Goal: Information Seeking & Learning: Get advice/opinions

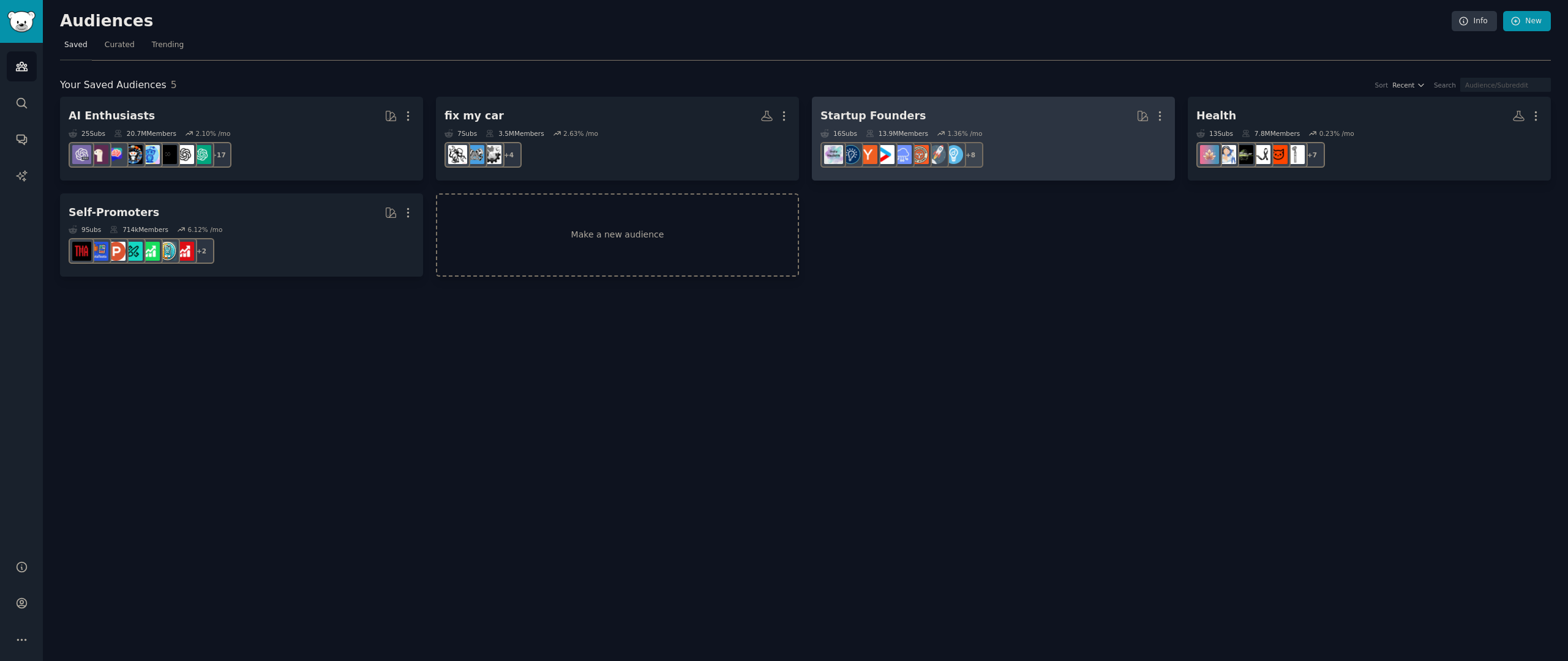
click at [914, 115] on h2 "Startup Founders More" at bounding box center [994, 116] width 346 height 21
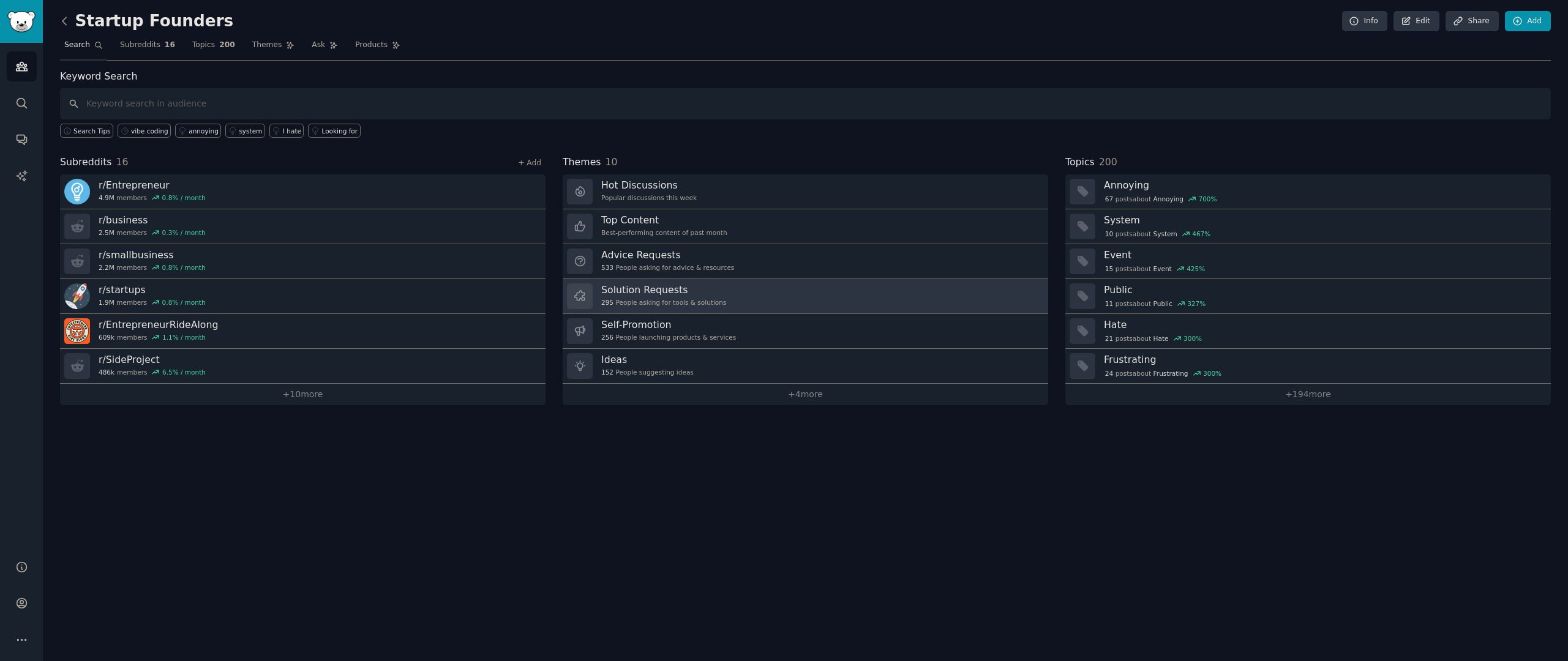
click at [854, 294] on link "Solution Requests 295 People asking for tools & solutions" at bounding box center [806, 297] width 485 height 35
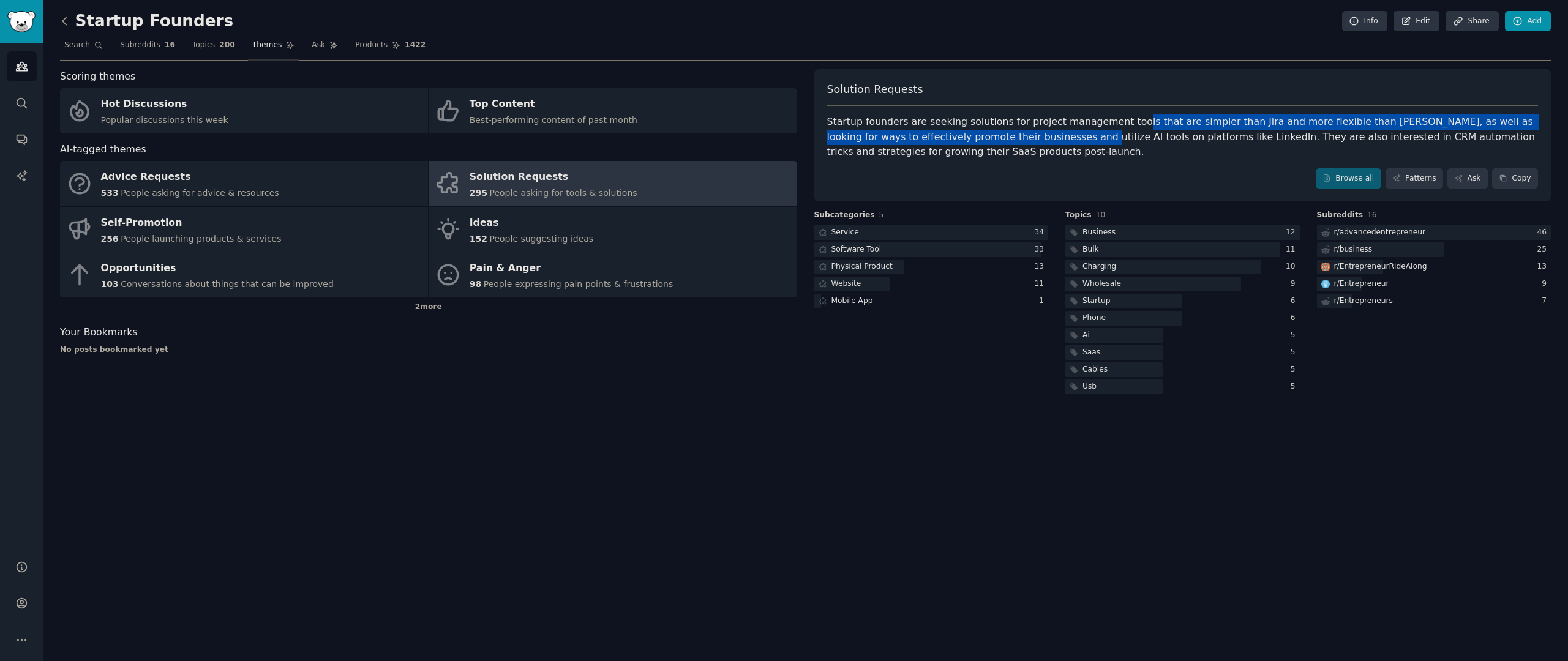
drag, startPoint x: 1041, startPoint y: 131, endPoint x: 1131, endPoint y: 124, distance: 90.3
click at [1131, 124] on div "Startup founders are seeking solutions for project management tools that are si…" at bounding box center [1182, 138] width 711 height 46
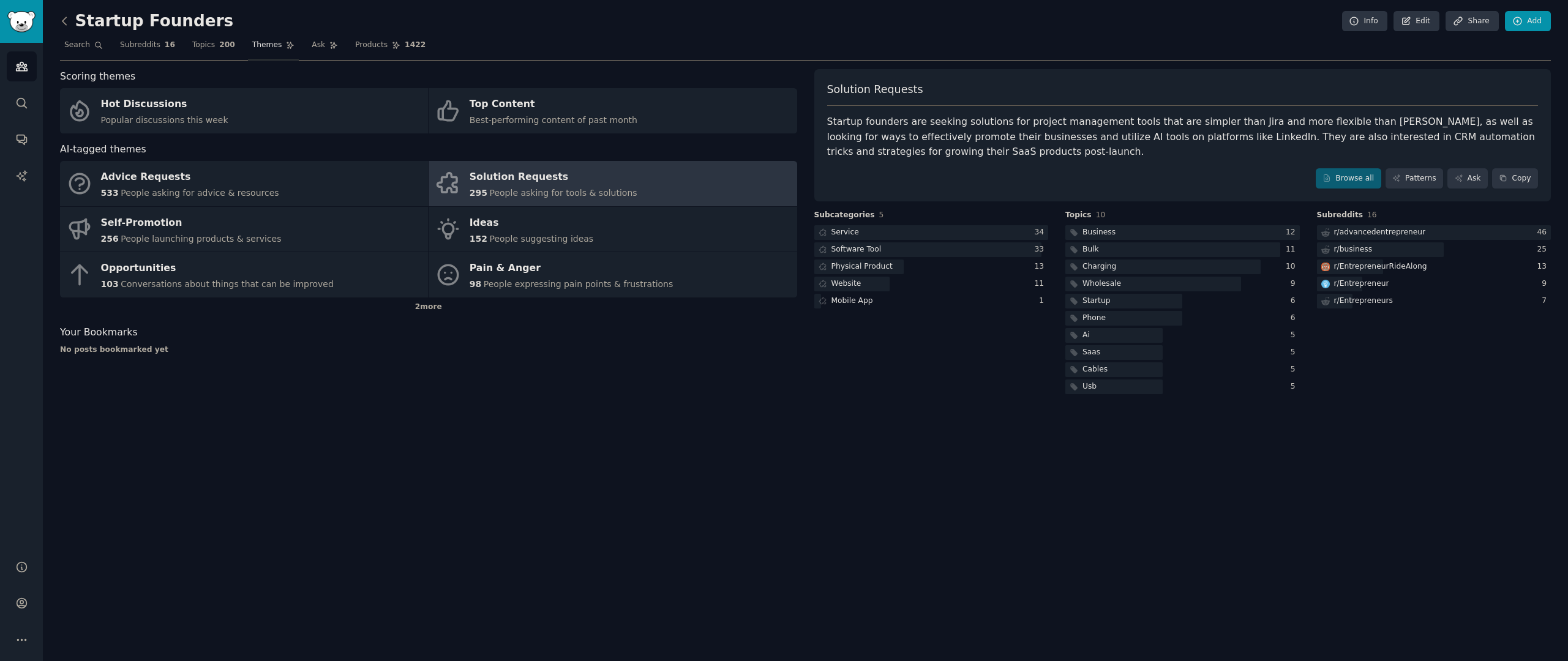
click at [1128, 133] on div "Startup founders are seeking solutions for project management tools that are si…" at bounding box center [1182, 138] width 711 height 46
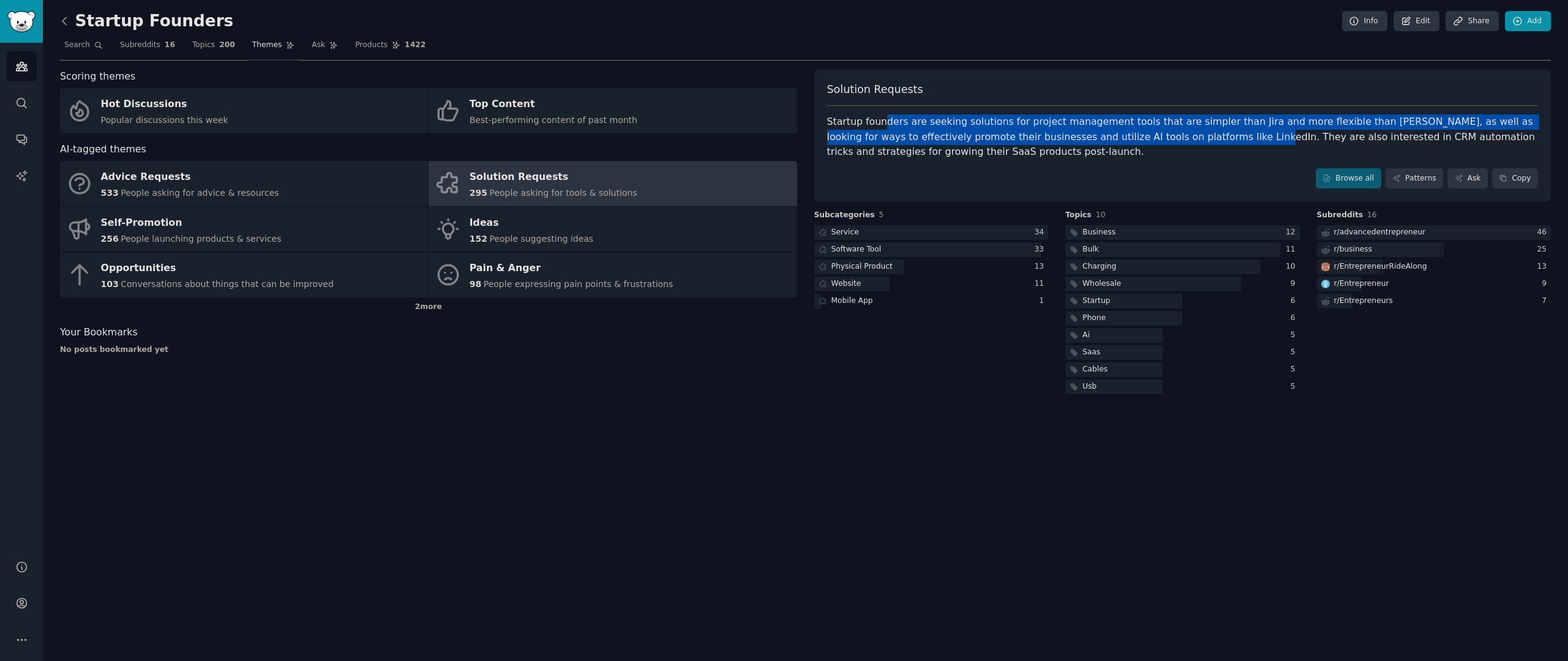
drag, startPoint x: 905, startPoint y: 121, endPoint x: 1207, endPoint y: 138, distance: 302.5
click at [1207, 138] on div "Startup founders are seeking solutions for project management tools that are si…" at bounding box center [1182, 138] width 711 height 46
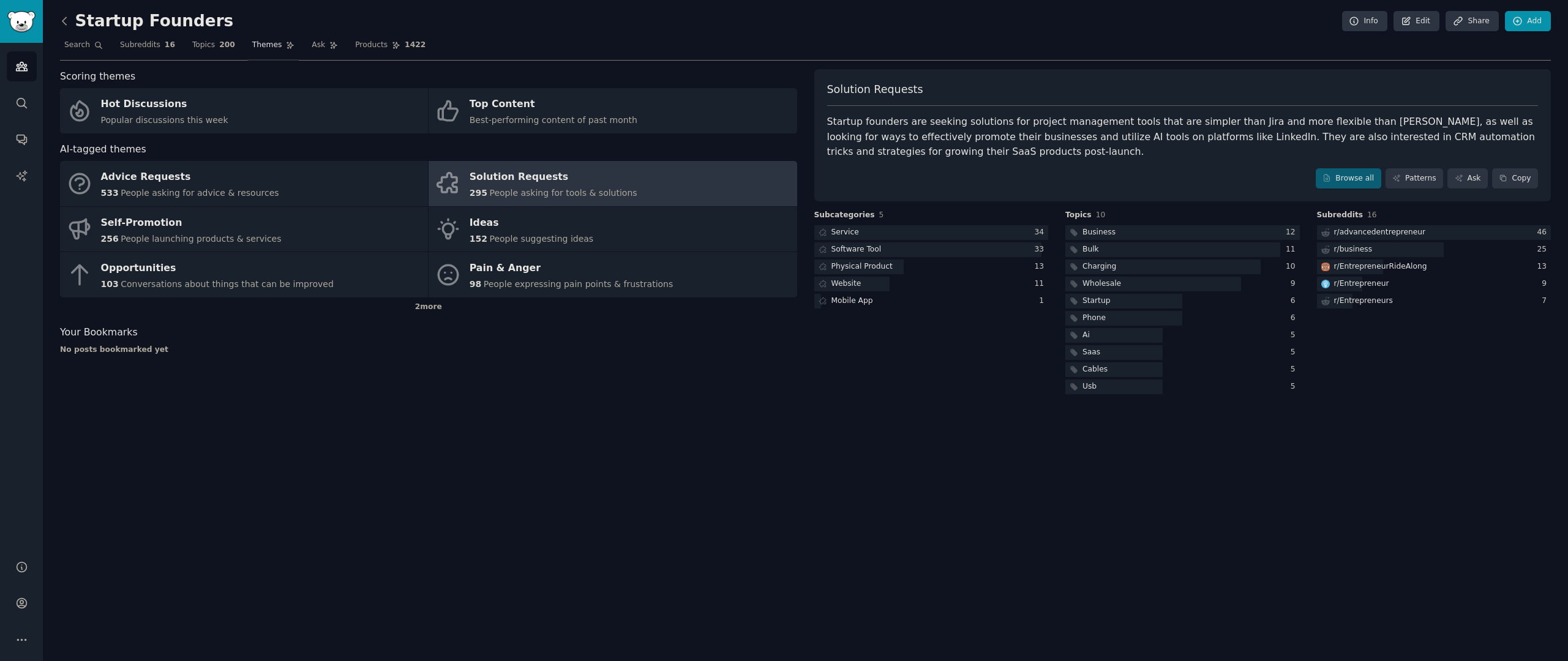
click at [1216, 165] on div "Solution Requests Startup founders are seeking solutions for project management…" at bounding box center [1182, 135] width 737 height 133
click at [1338, 183] on link "Browse all" at bounding box center [1349, 178] width 65 height 21
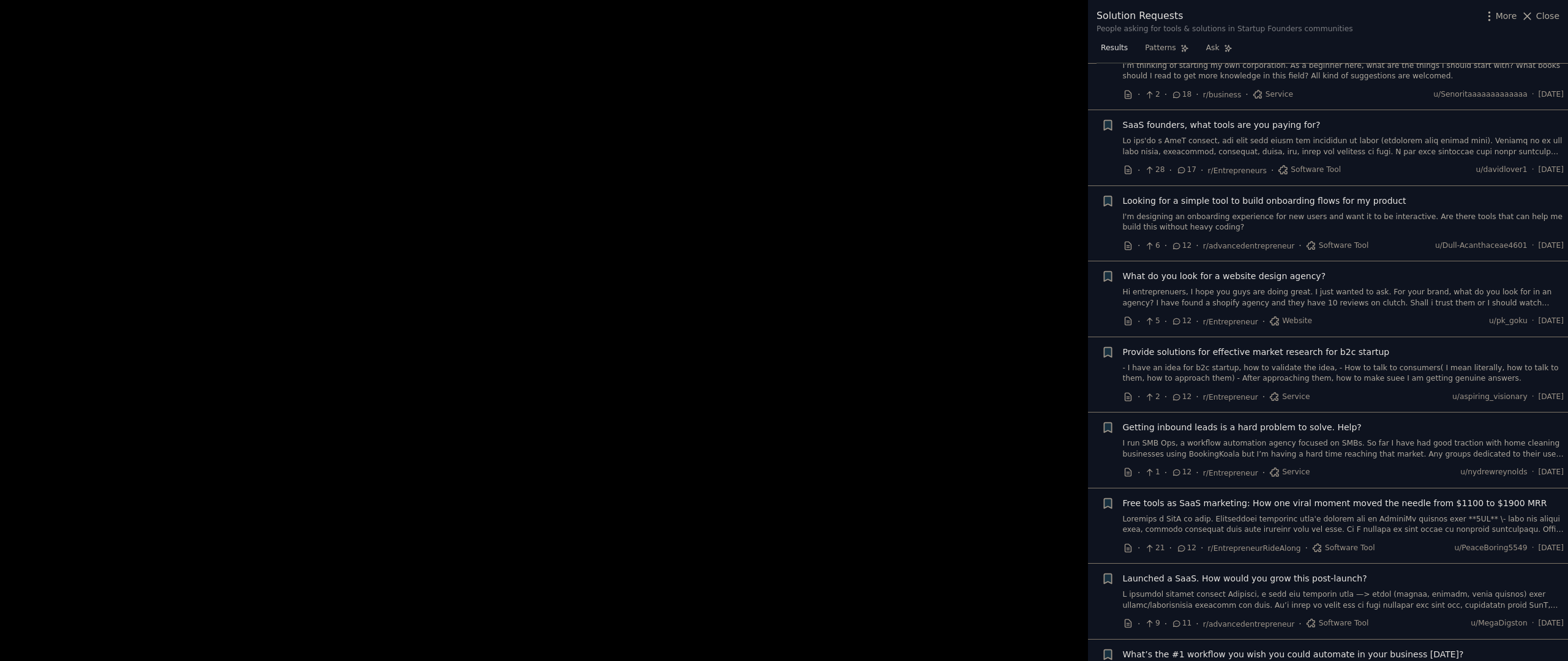
scroll to position [441, 0]
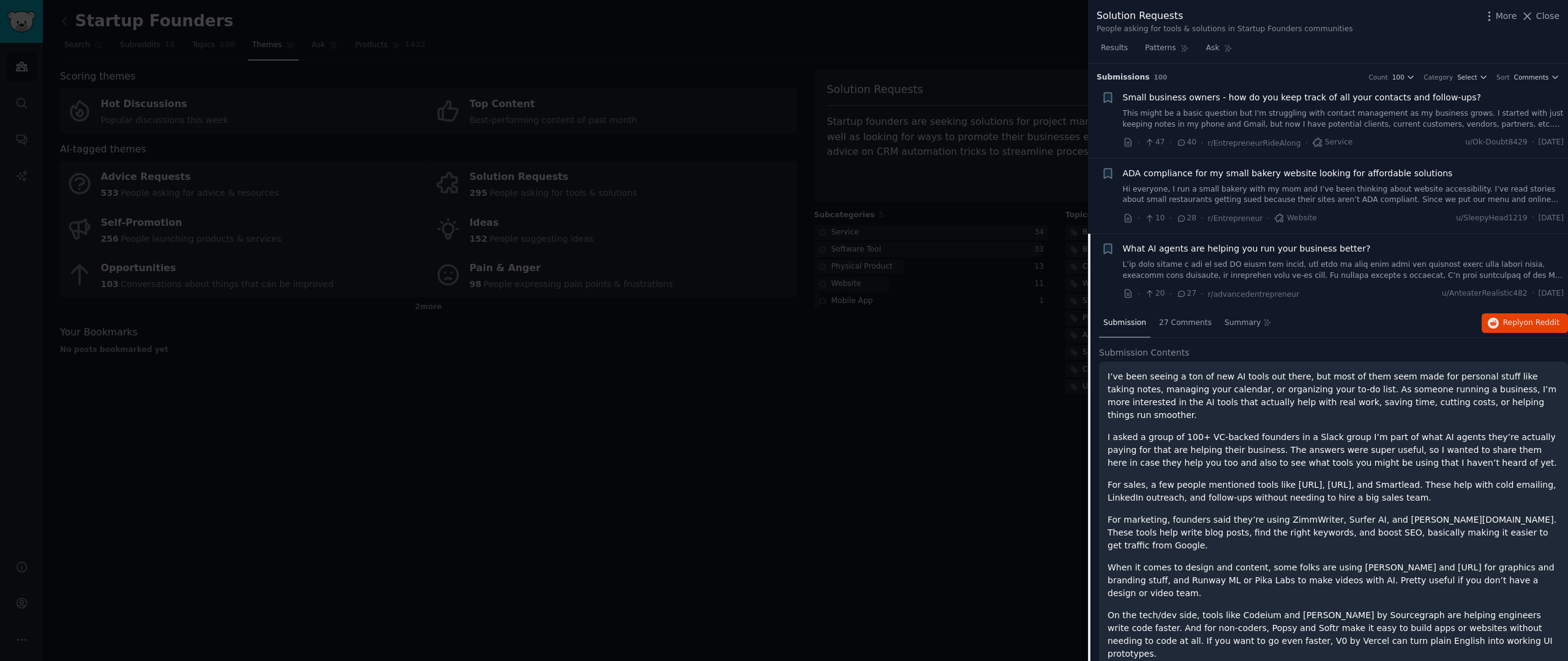
drag, startPoint x: 1376, startPoint y: 475, endPoint x: 1390, endPoint y: 497, distance: 26.1
click at [1390, 497] on div "I’ve been seeing a ton of new AI tools out there, but most of them seem made fo…" at bounding box center [1334, 563] width 452 height 386
click at [1154, 519] on p "For marketing, founders said they’re using ZimmWriter, Surfer AI, and [PERSON_N…" at bounding box center [1334, 532] width 452 height 39
drag, startPoint x: 1231, startPoint y: 514, endPoint x: 1509, endPoint y: 523, distance: 278.1
click at [1509, 523] on p "For marketing, founders said they’re using ZimmWriter, Surfer AI, and [PERSON_N…" at bounding box center [1334, 532] width 452 height 39
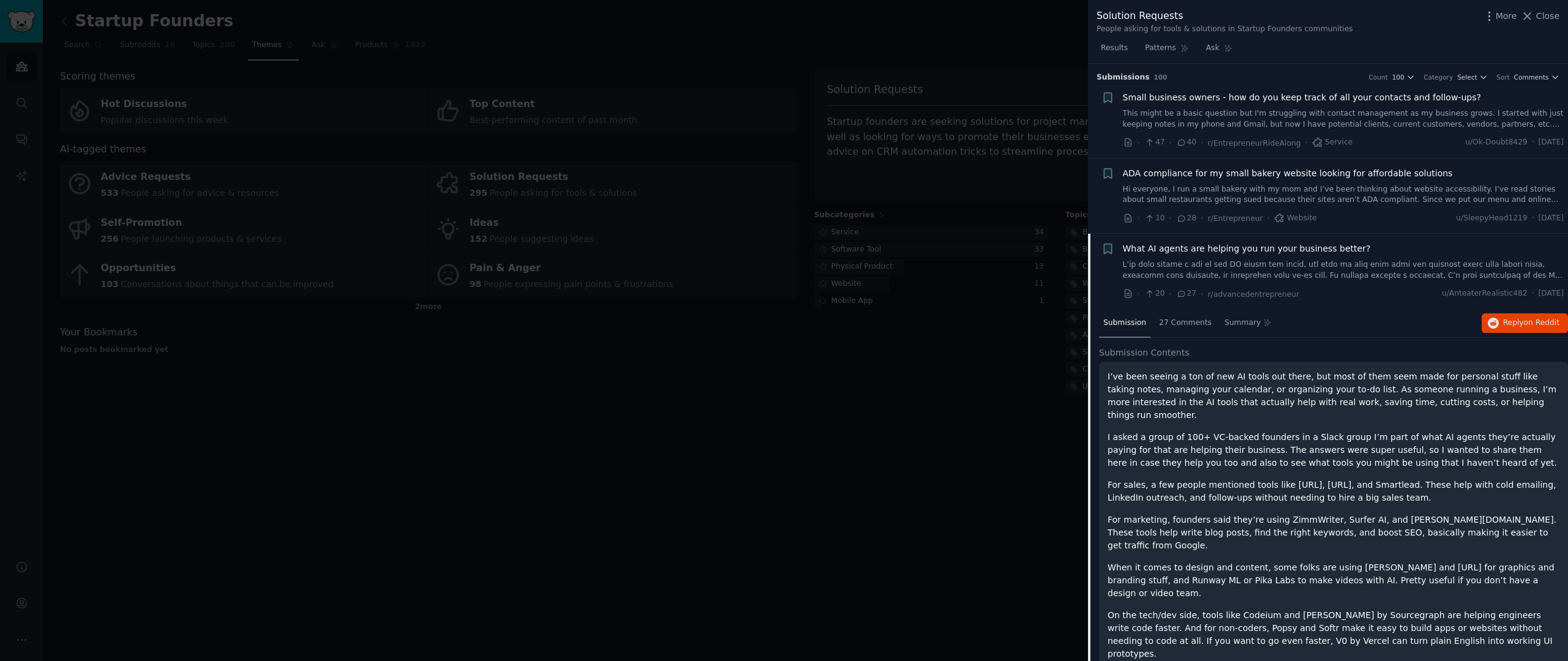
click at [1304, 536] on p "For marketing, founders said they’re using ZimmWriter, Surfer AI, and [PERSON_N…" at bounding box center [1334, 532] width 452 height 39
click at [1301, 520] on p "For marketing, founders said they’re using ZimmWriter, Surfer AI, and [PERSON_N…" at bounding box center [1334, 532] width 452 height 39
drag, startPoint x: 1390, startPoint y: 516, endPoint x: 1422, endPoint y: 517, distance: 32.0
click at [1422, 517] on p "For marketing, founders said they’re using ZimmWriter, Surfer AI, and [PERSON_N…" at bounding box center [1334, 532] width 452 height 39
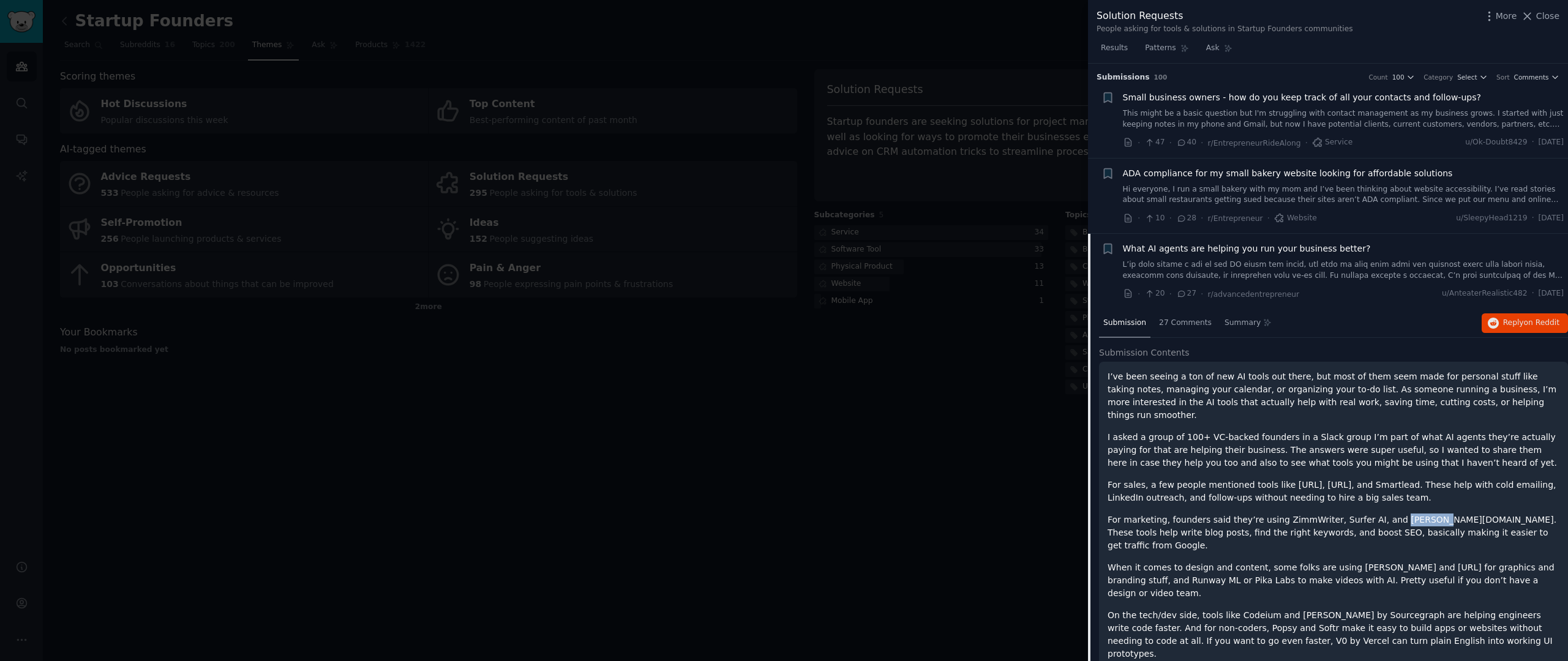
drag, startPoint x: 1404, startPoint y: 524, endPoint x: 1373, endPoint y: 529, distance: 31.4
copy p "[PERSON_NAME][DOMAIN_NAME]"
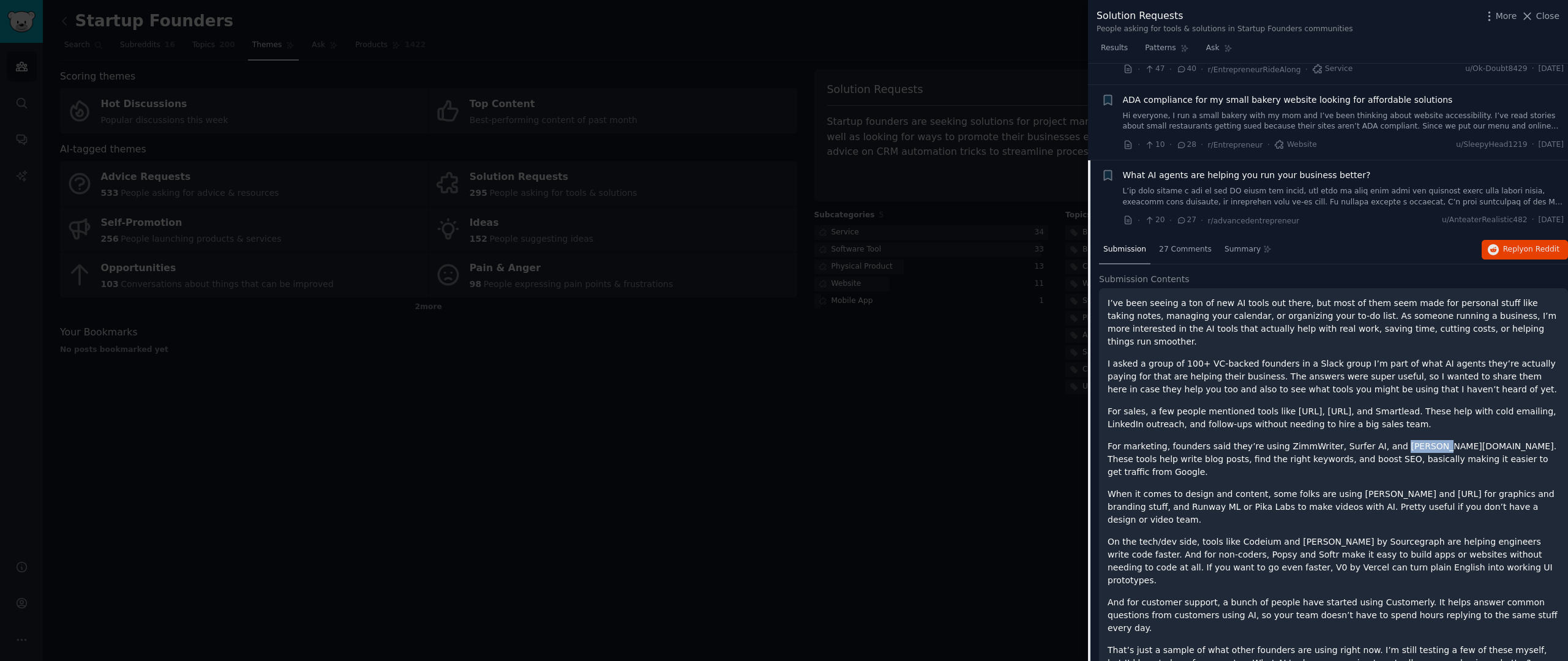
scroll to position [147, 0]
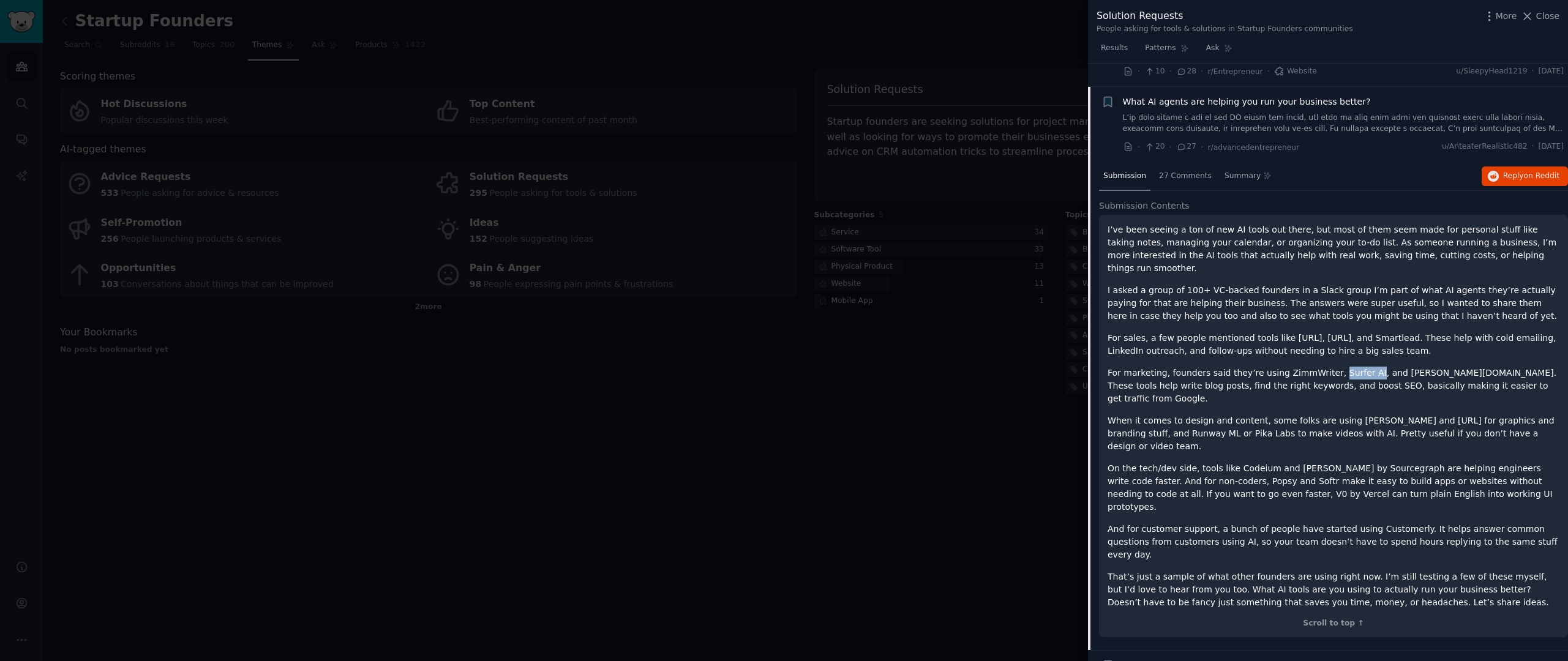
drag, startPoint x: 1332, startPoint y: 375, endPoint x: 1368, endPoint y: 377, distance: 36.1
click at [1368, 377] on p "For marketing, founders said they’re using ZimmWriter, Surfer AI, and [PERSON_N…" at bounding box center [1334, 386] width 452 height 39
copy p "Surfer AI"
